Goal: Find specific page/section

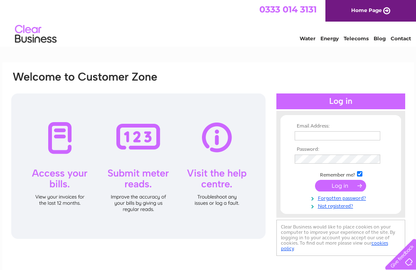
type input "sales@creationaquatics.co.uk"
click at [363, 174] on input "checkbox" at bounding box center [359, 173] width 5 height 5
checkbox input "false"
click at [360, 184] on input "submit" at bounding box center [340, 186] width 51 height 12
click at [346, 186] on input "submit" at bounding box center [340, 186] width 51 height 12
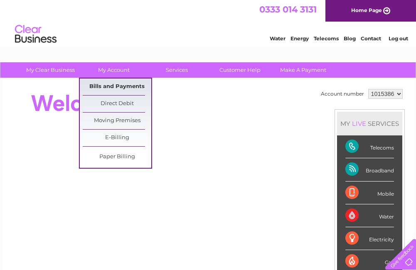
click at [137, 83] on link "Bills and Payments" at bounding box center [117, 87] width 69 height 17
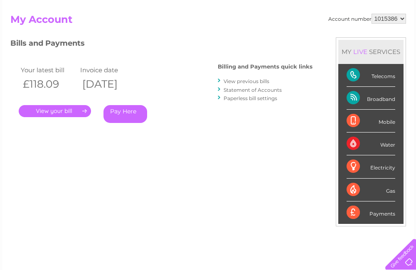
scroll to position [83, 0]
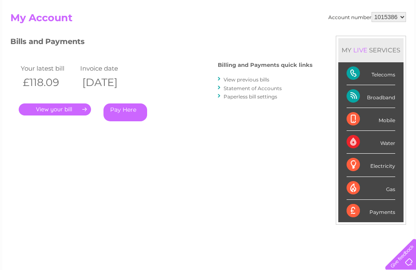
click at [84, 111] on link "." at bounding box center [55, 110] width 72 height 12
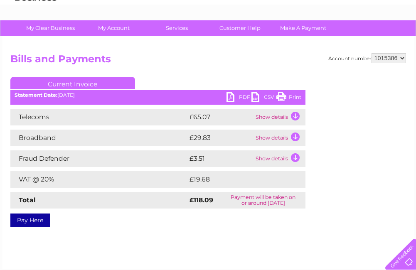
scroll to position [42, 0]
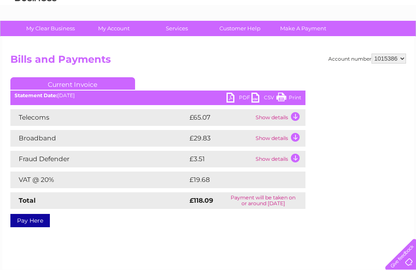
click at [98, 84] on link "Current Invoice" at bounding box center [72, 83] width 125 height 12
click at [101, 85] on link "Current Invoice" at bounding box center [72, 83] width 125 height 12
